Goal: Information Seeking & Learning: Learn about a topic

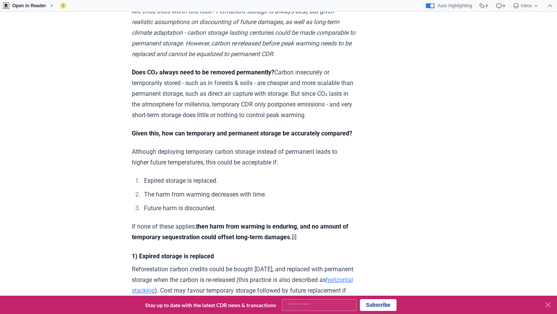
scroll to position [279, 0]
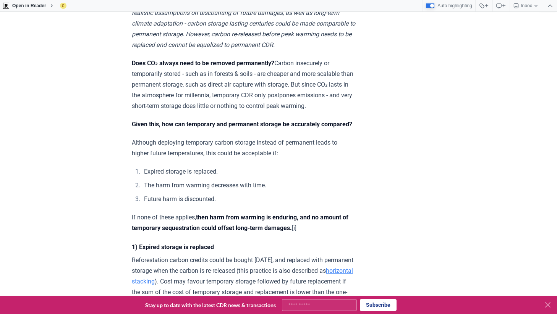
drag, startPoint x: 266, startPoint y: 106, endPoint x: 267, endPoint y: 124, distance: 17.6
click at [267, 112] on p "Does CO₂ always need to be removed permanently? Carbon insecurely or temporaril…" at bounding box center [243, 84] width 223 height 53
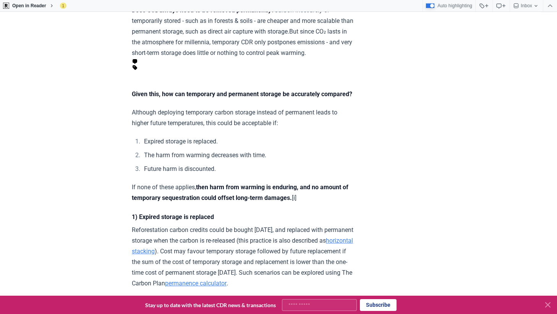
scroll to position [333, 0]
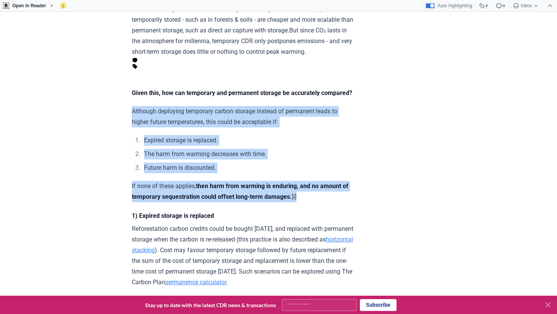
drag, startPoint x: 132, startPoint y: 109, endPoint x: 311, endPoint y: 196, distance: 198.7
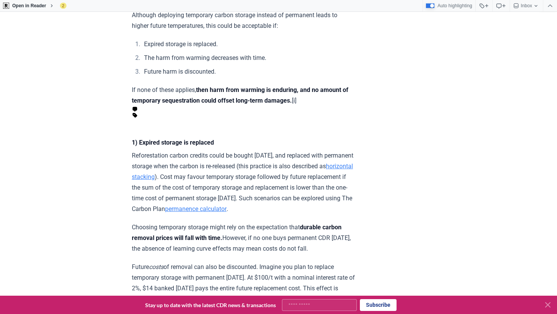
scroll to position [435, 0]
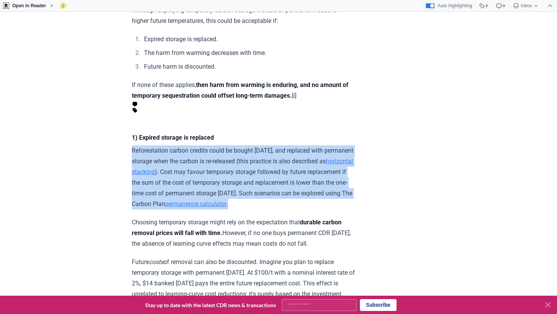
drag, startPoint x: 133, startPoint y: 125, endPoint x: 174, endPoint y: 178, distance: 66.7
click at [174, 178] on p "Reforestation carbon credits could be bought today, and replaced with permanent…" at bounding box center [243, 178] width 223 height 64
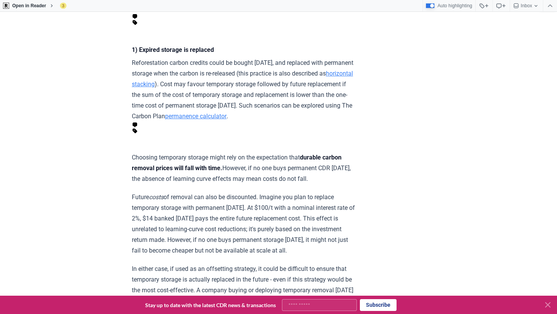
scroll to position [529, 0]
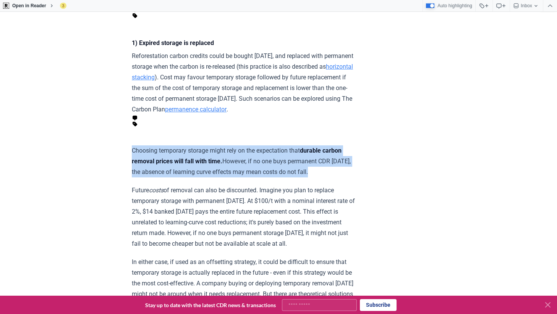
drag, startPoint x: 132, startPoint y: 100, endPoint x: 283, endPoint y: 126, distance: 153.5
click at [283, 146] on p "Choosing temporary storage might rely on the expectation that durable carbon re…" at bounding box center [243, 162] width 223 height 32
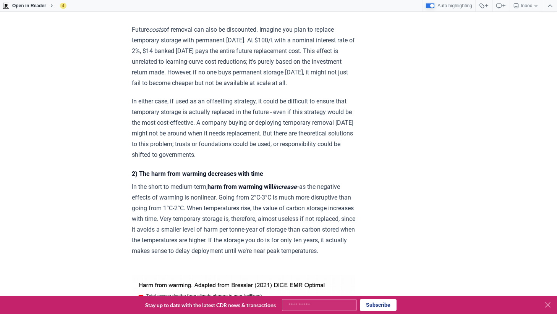
scroll to position [714, 0]
drag, startPoint x: 131, startPoint y: 104, endPoint x: 281, endPoint y: 175, distance: 166.2
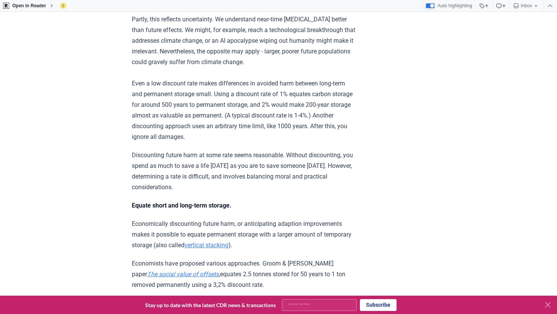
scroll to position [1465, 0]
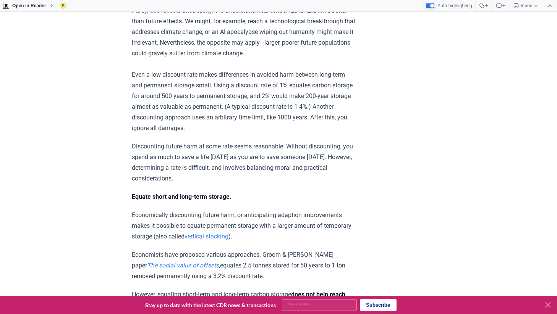
drag, startPoint x: 210, startPoint y: 155, endPoint x: 121, endPoint y: 139, distance: 90.9
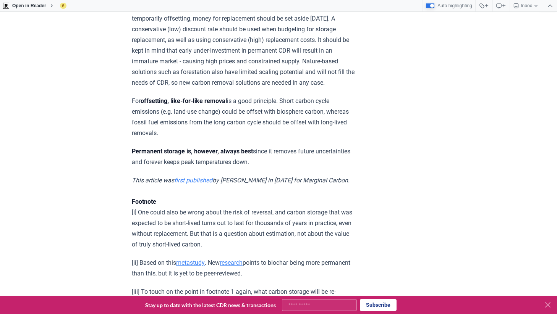
scroll to position [2333, 0]
